Goal: Check status: Check status

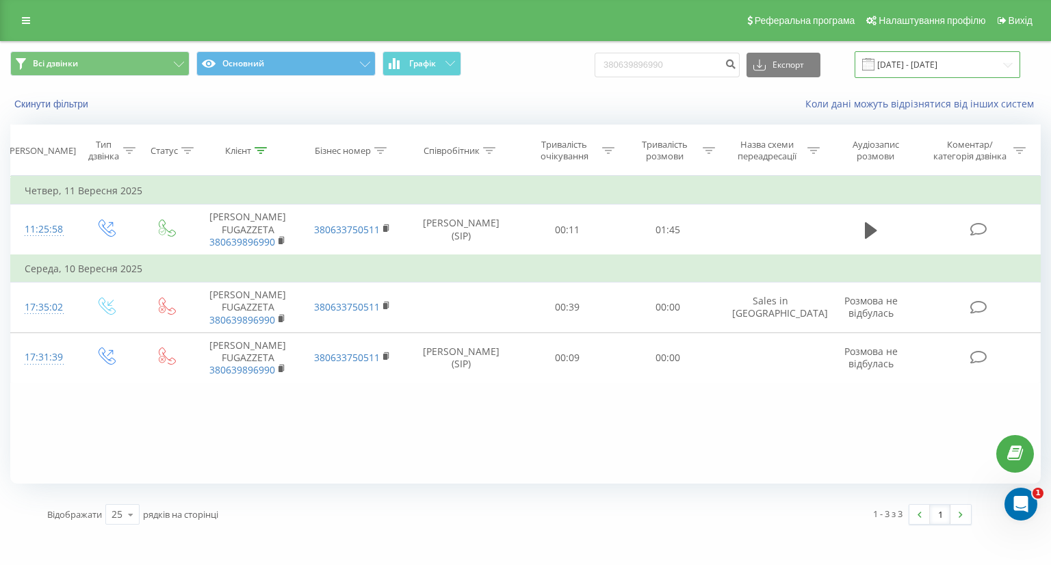
click at [906, 55] on input "[DATE] - [DATE]" at bounding box center [938, 64] width 166 height 27
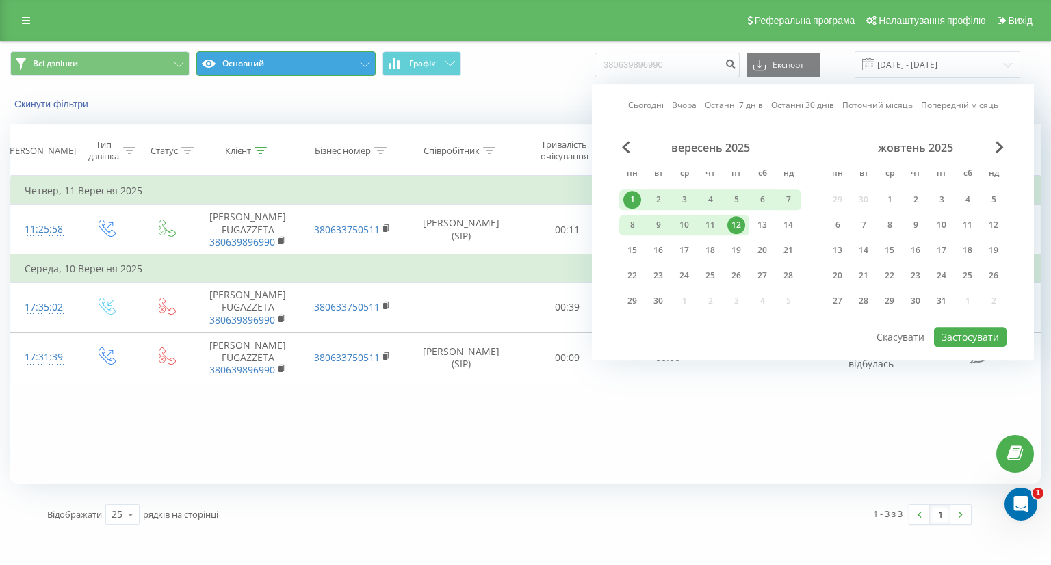
click at [239, 73] on button "Основний" at bounding box center [285, 63] width 179 height 25
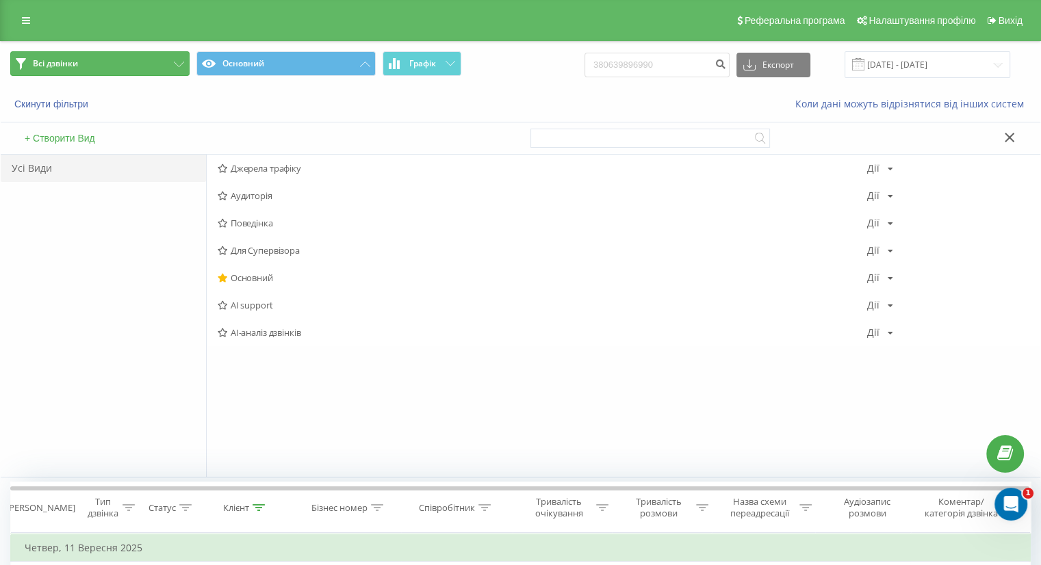
click at [93, 62] on button "Всі дзвінки" at bounding box center [99, 63] width 179 height 25
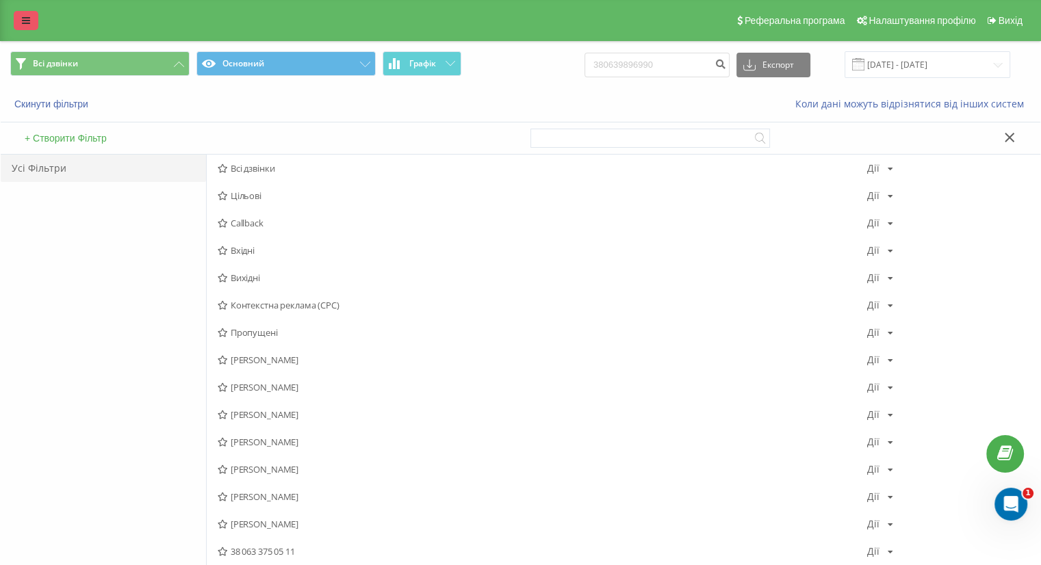
click at [28, 28] on link at bounding box center [26, 20] width 25 height 19
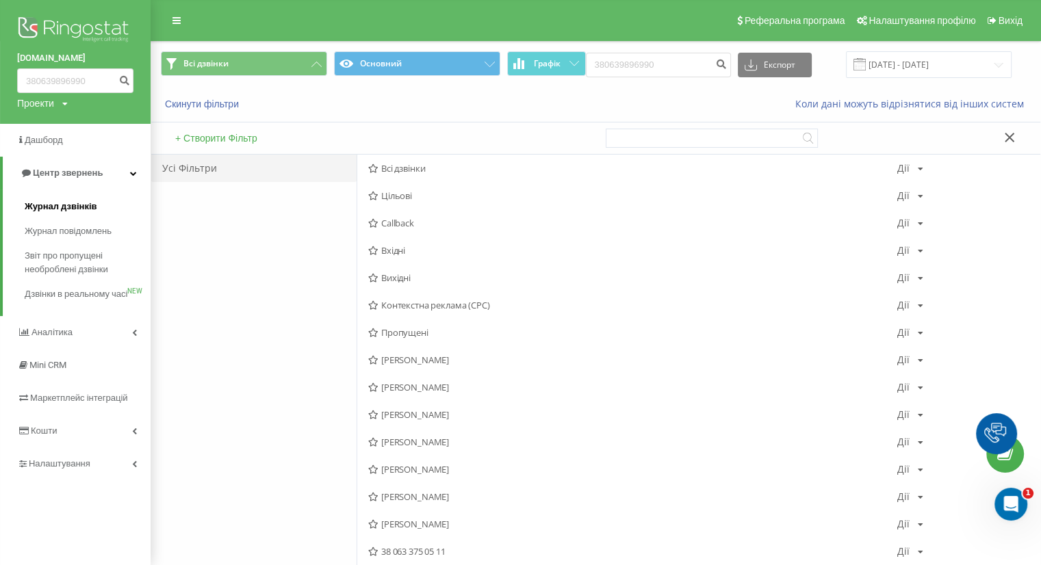
click at [54, 206] on span "Журнал дзвінків" at bounding box center [61, 207] width 73 height 14
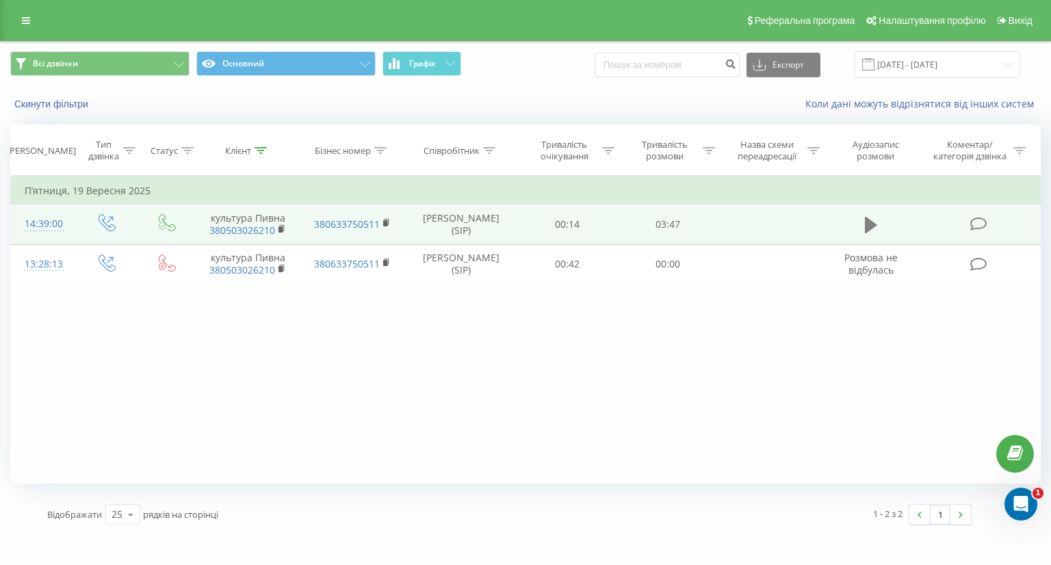
click at [863, 218] on button at bounding box center [871, 225] width 21 height 21
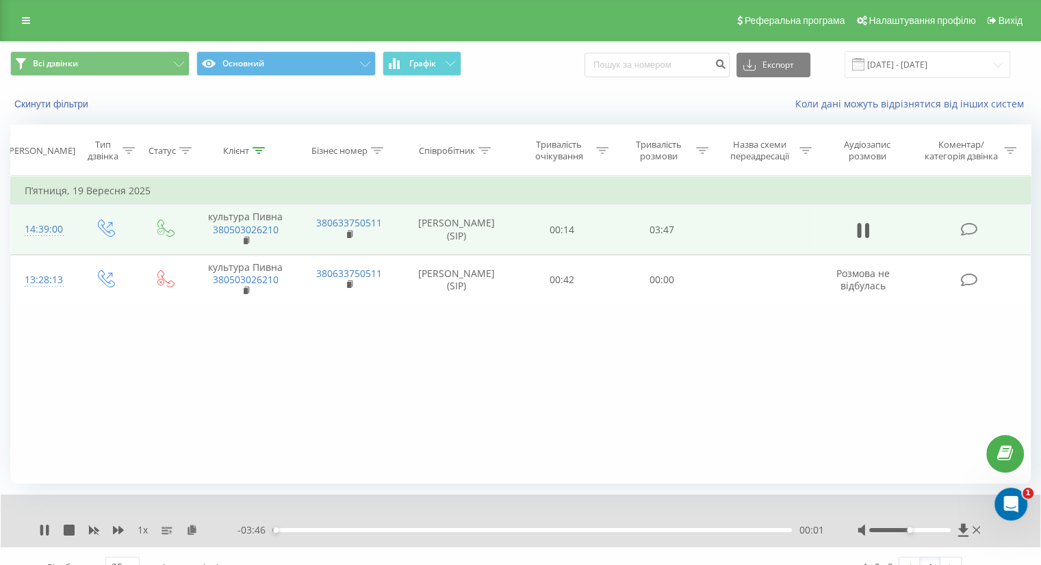
click at [295, 529] on div "00:01" at bounding box center [531, 530] width 519 height 4
click at [338, 531] on div "00:29" at bounding box center [531, 530] width 519 height 4
click at [383, 528] on div "00:48" at bounding box center [531, 530] width 519 height 4
click at [424, 530] on div "00:57" at bounding box center [531, 530] width 519 height 4
click at [456, 530] on div "01:09" at bounding box center [531, 530] width 519 height 4
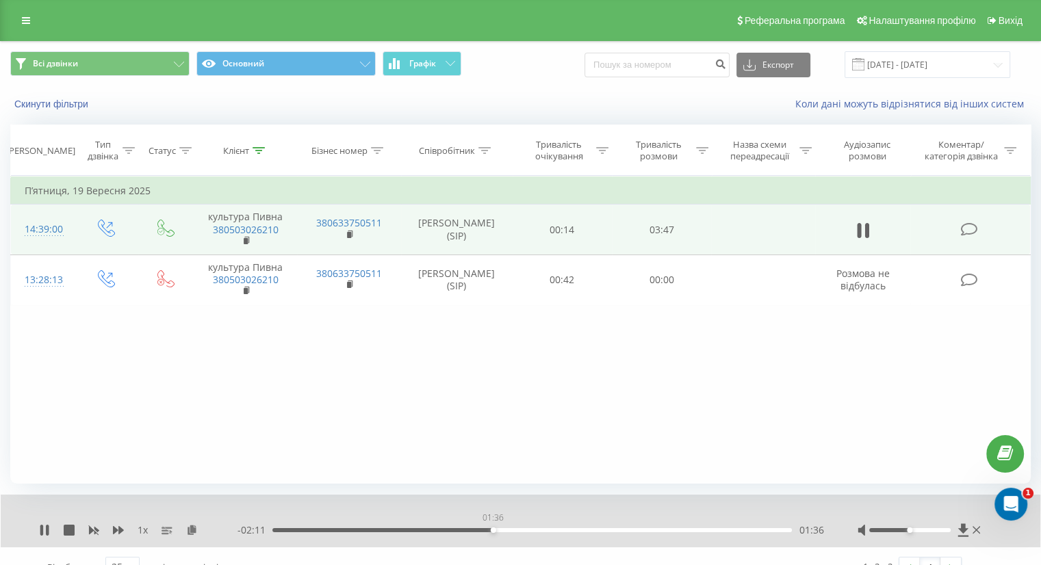
click at [493, 528] on div "01:36" at bounding box center [531, 530] width 519 height 4
click at [536, 532] on div "01:55" at bounding box center [531, 530] width 519 height 4
click at [571, 530] on div "02:11" at bounding box center [531, 530] width 519 height 4
click at [602, 532] on div "02:24" at bounding box center [531, 530] width 519 height 4
